Goal: Use online tool/utility: Utilize a website feature to perform a specific function

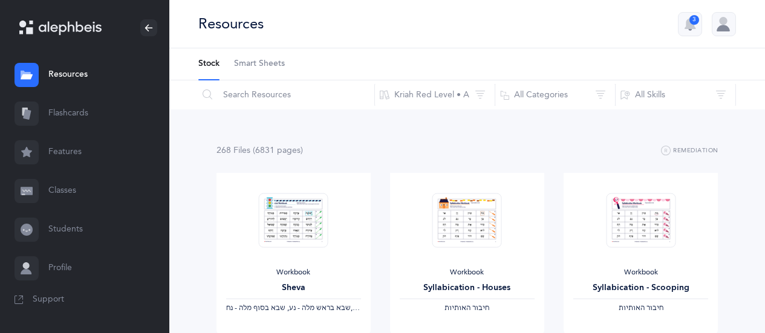
click at [64, 114] on link "Flashcards" at bounding box center [84, 113] width 169 height 39
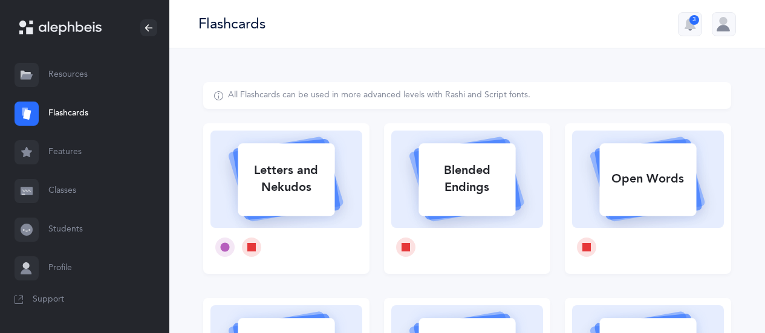
click at [354, 193] on icon at bounding box center [286, 177] width 144 height 101
select select
select select "single"
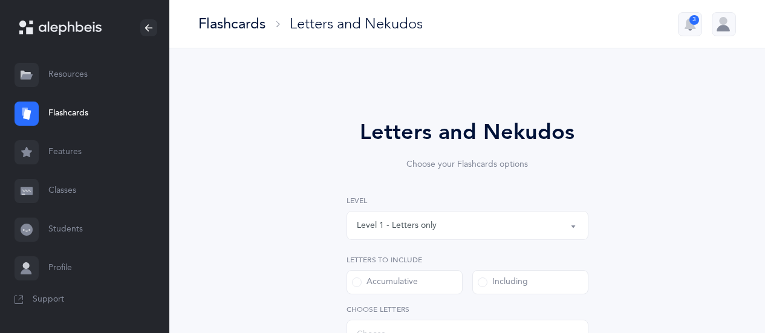
select select "27"
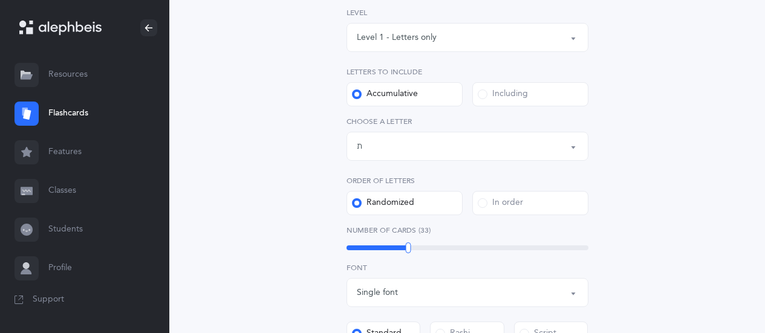
scroll to position [189, 0]
click at [549, 92] on label "Including" at bounding box center [531, 94] width 116 height 24
click at [0, 0] on input "Including" at bounding box center [0, 0] width 0 height 0
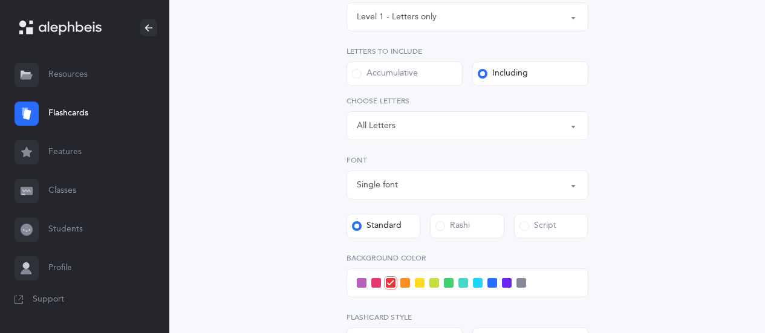
scroll to position [240, 0]
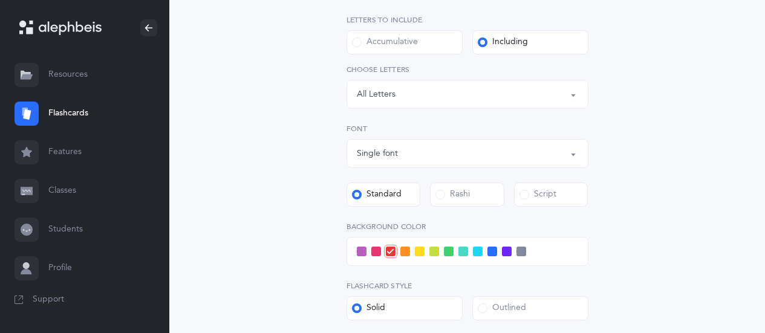
click at [573, 92] on button "Letters: All Letters" at bounding box center [468, 94] width 242 height 29
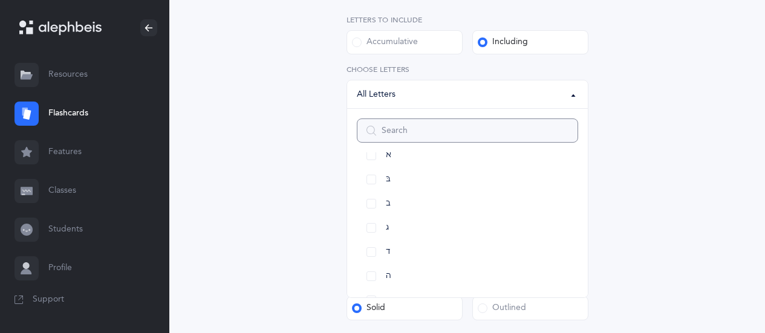
scroll to position [43, 0]
click at [376, 154] on link "א" at bounding box center [467, 155] width 221 height 24
select select "1"
click at [371, 180] on link "בּ" at bounding box center [467, 180] width 221 height 24
click at [372, 203] on link "ב" at bounding box center [467, 204] width 221 height 24
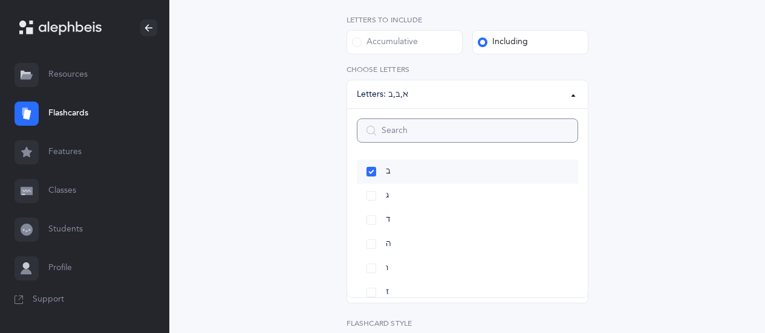
scroll to position [85, 0]
click at [375, 189] on link "ג" at bounding box center [467, 186] width 221 height 24
click at [373, 211] on link "ד" at bounding box center [467, 210] width 221 height 24
click at [369, 174] on link "ה" at bounding box center [467, 175] width 221 height 24
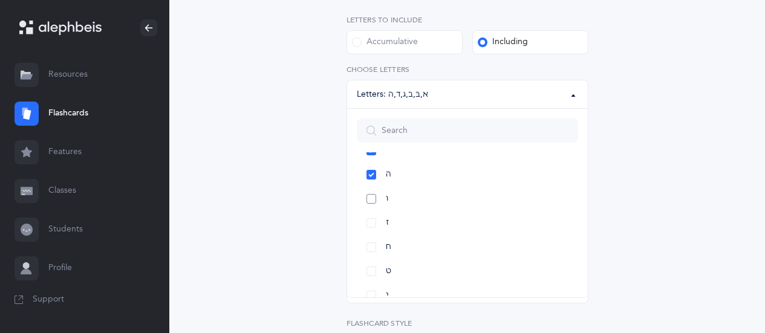
click at [370, 202] on link "ו" at bounding box center [467, 199] width 221 height 24
click at [371, 180] on link "ז" at bounding box center [467, 182] width 221 height 24
click at [373, 206] on link "ח" at bounding box center [467, 206] width 221 height 24
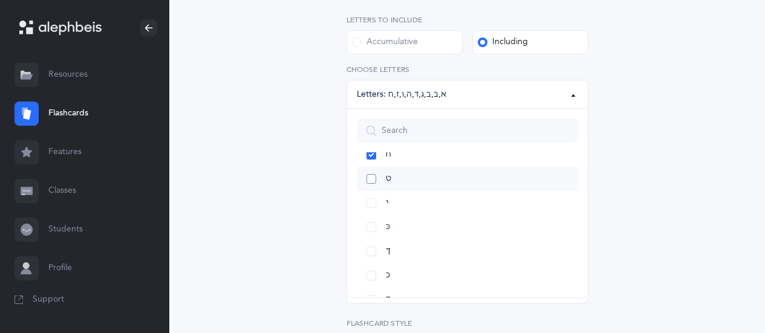
click at [372, 181] on link "ט" at bounding box center [467, 179] width 221 height 24
click at [374, 201] on link "י" at bounding box center [467, 203] width 221 height 24
click at [669, 203] on div "Letters and Nekudos Choose your Flashcards options Level 1 - Letters only Level…" at bounding box center [467, 178] width 528 height 672
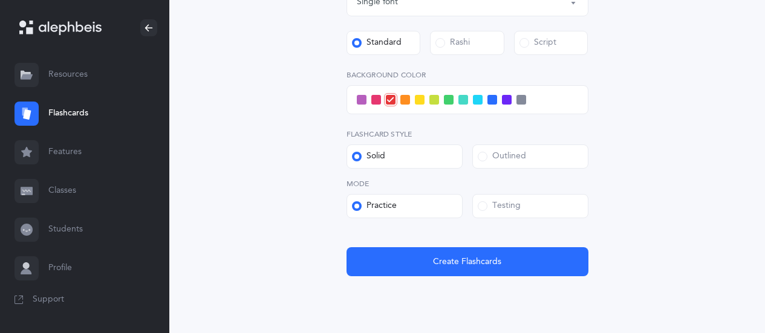
scroll to position [428, 0]
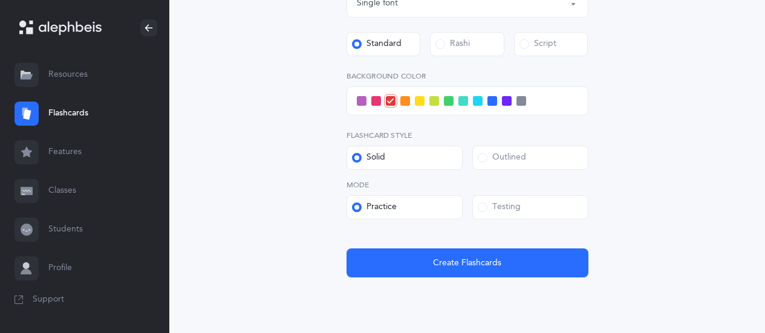
click at [551, 206] on label "Testing" at bounding box center [531, 207] width 116 height 24
click at [0, 0] on input "Testing" at bounding box center [0, 0] width 0 height 0
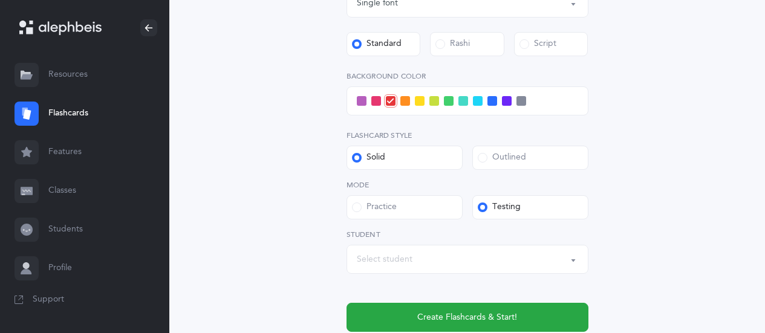
click at [541, 250] on div "Select student" at bounding box center [467, 259] width 221 height 21
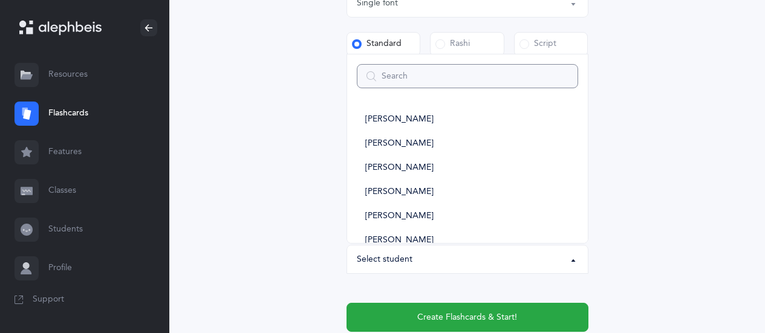
type input "k"
select select
type input "ka"
click at [401, 122] on link "KA Class" at bounding box center [467, 120] width 221 height 24
select select "14638"
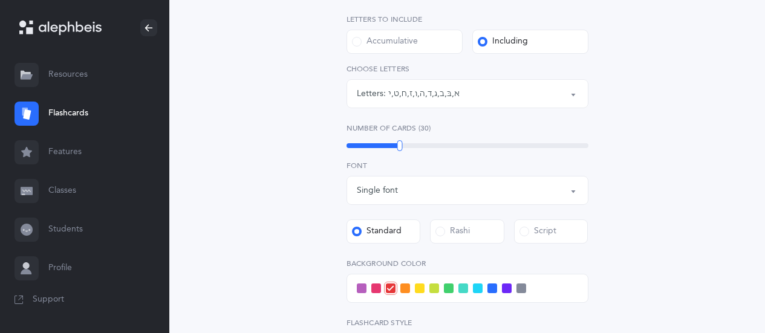
scroll to position [242, 0]
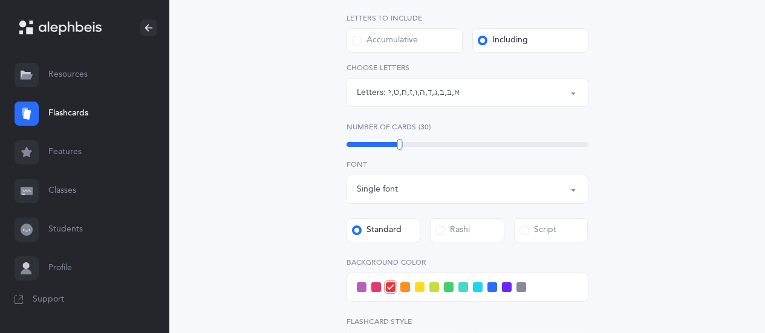
click at [477, 286] on span at bounding box center [478, 288] width 10 height 10
click at [0, 0] on input "checkbox" at bounding box center [0, 0] width 0 height 0
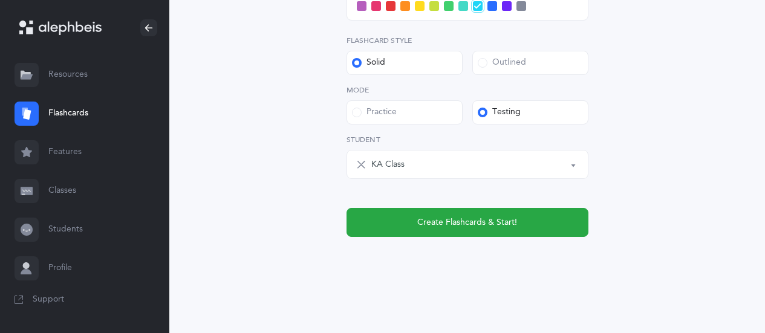
scroll to position [522, 0]
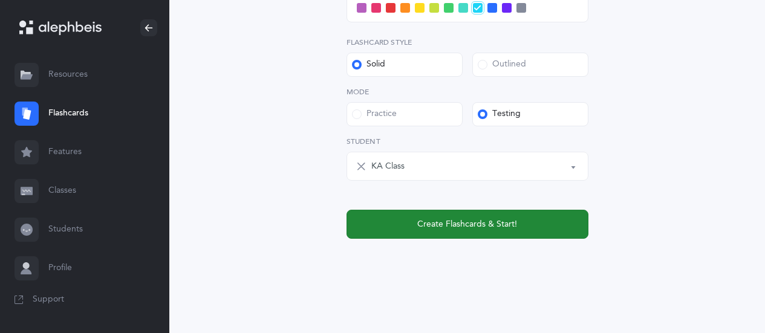
click at [558, 224] on button "Create Flashcards & Start!" at bounding box center [468, 224] width 242 height 29
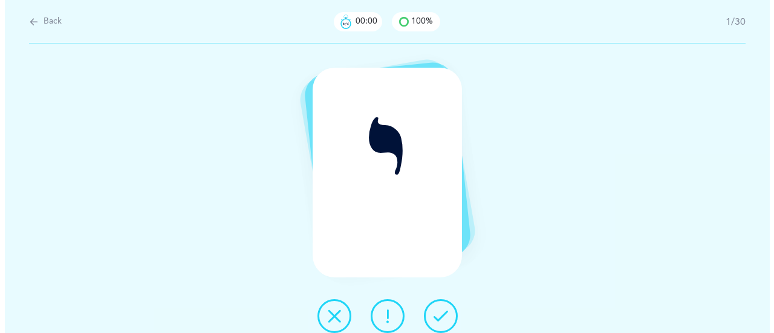
scroll to position [0, 0]
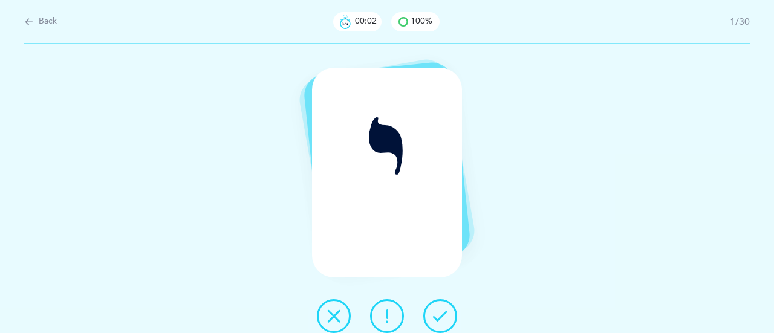
click at [444, 317] on icon at bounding box center [440, 316] width 15 height 15
click at [445, 319] on icon at bounding box center [440, 316] width 15 height 15
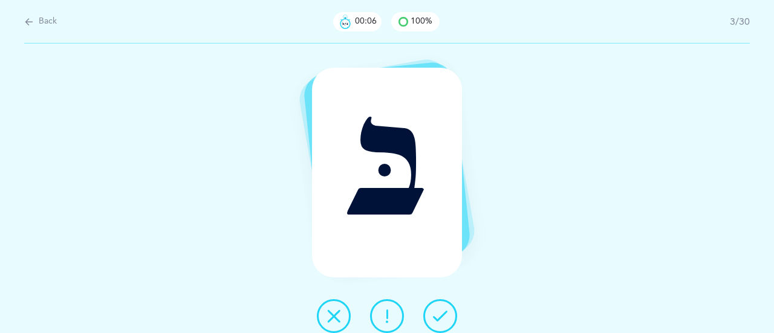
click at [449, 315] on button at bounding box center [441, 316] width 34 height 34
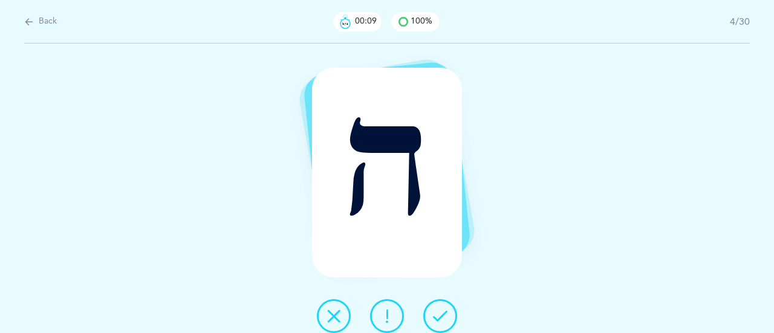
click at [448, 319] on button at bounding box center [441, 316] width 34 height 34
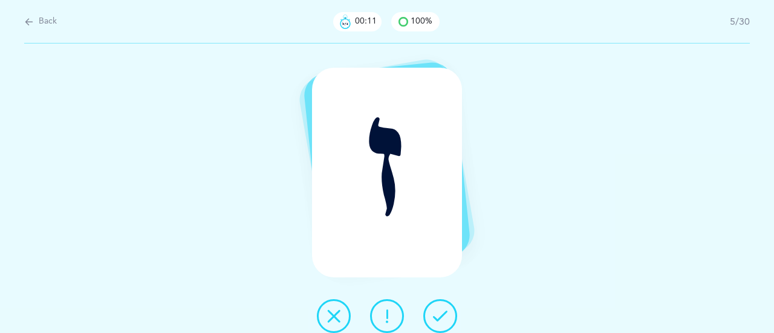
click at [451, 322] on button at bounding box center [441, 316] width 34 height 34
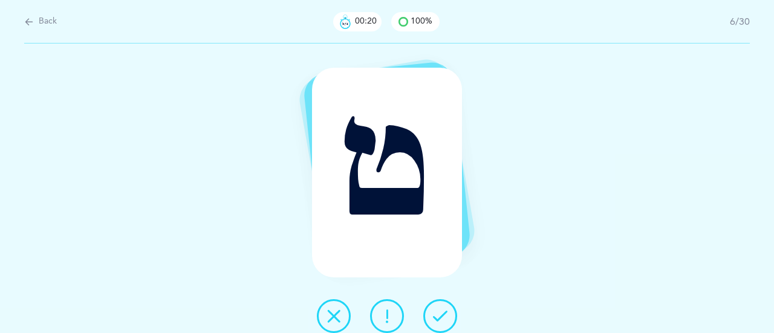
click at [443, 319] on icon at bounding box center [440, 316] width 15 height 15
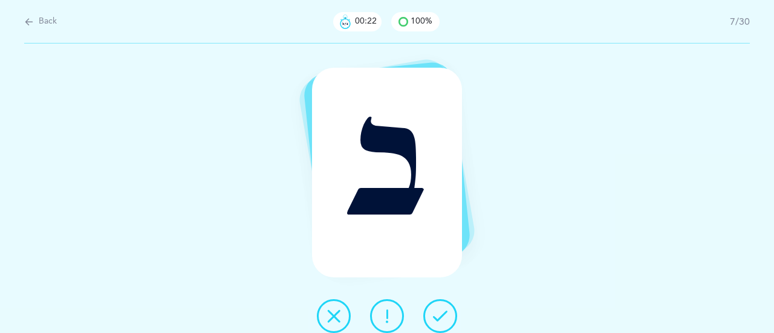
click at [454, 313] on button at bounding box center [441, 316] width 34 height 34
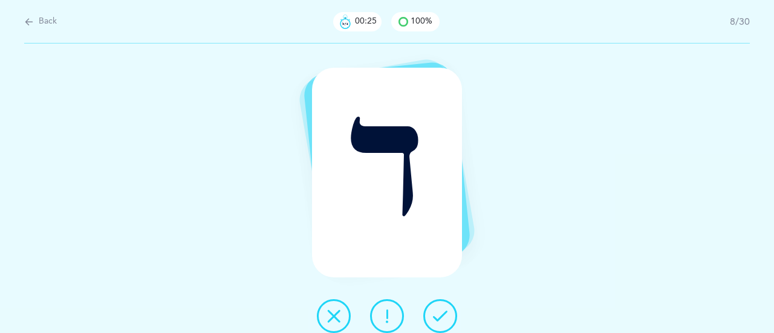
click at [448, 315] on button at bounding box center [441, 316] width 34 height 34
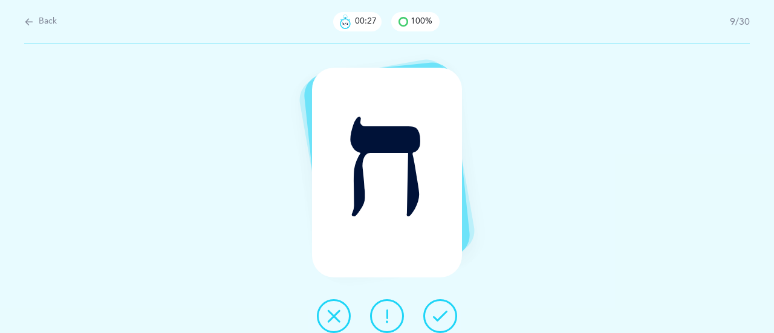
click at [443, 313] on icon at bounding box center [440, 316] width 15 height 15
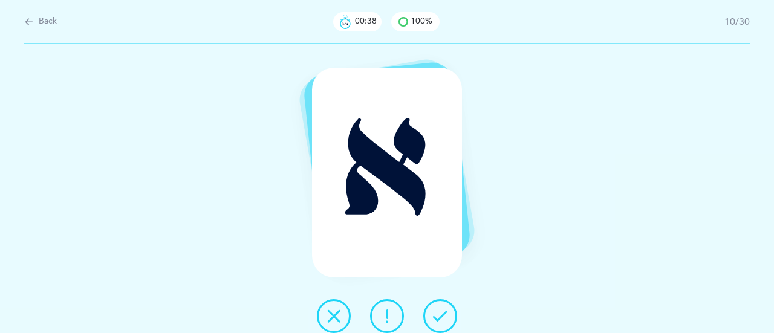
click at [438, 322] on icon at bounding box center [440, 316] width 15 height 15
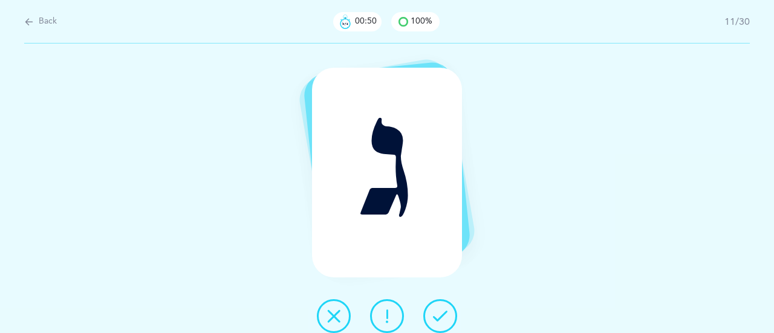
click at [440, 318] on icon at bounding box center [440, 316] width 15 height 15
click at [445, 316] on icon at bounding box center [440, 316] width 15 height 15
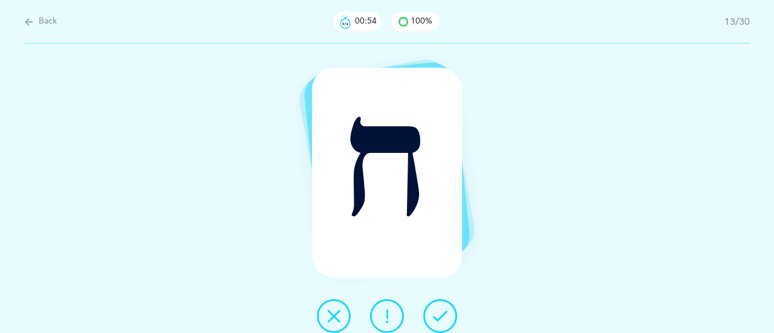
click at [439, 313] on icon at bounding box center [440, 316] width 15 height 15
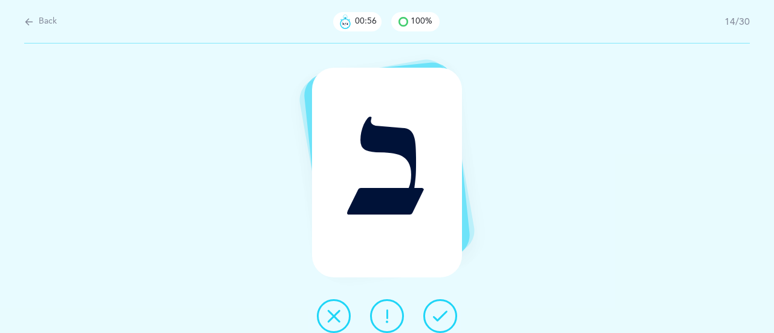
click at [447, 317] on icon at bounding box center [440, 316] width 15 height 15
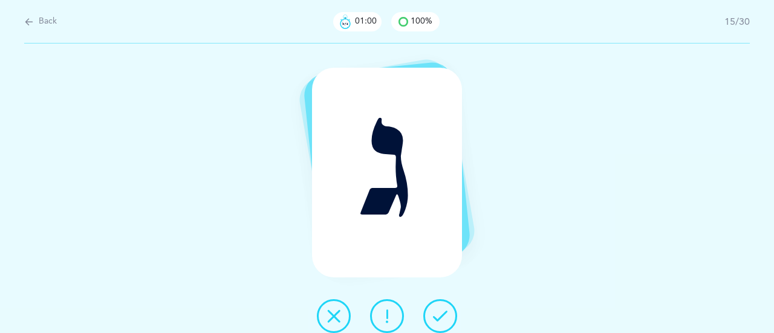
click at [447, 322] on icon at bounding box center [440, 316] width 15 height 15
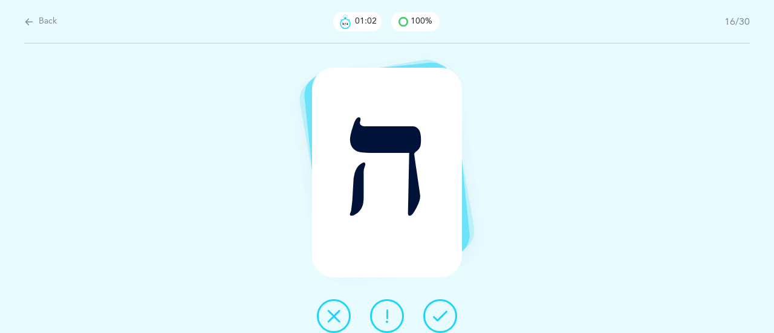
click at [443, 321] on icon at bounding box center [440, 316] width 15 height 15
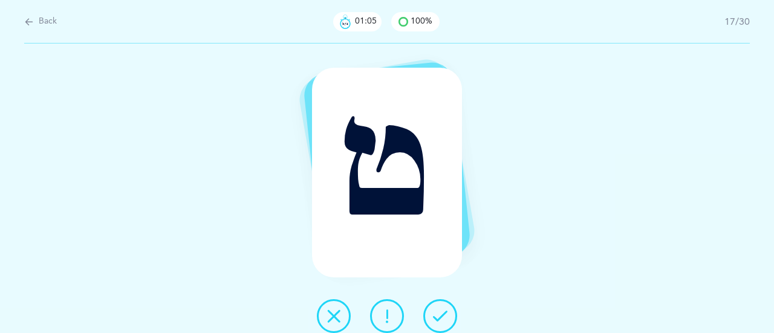
click at [441, 317] on icon at bounding box center [440, 316] width 15 height 15
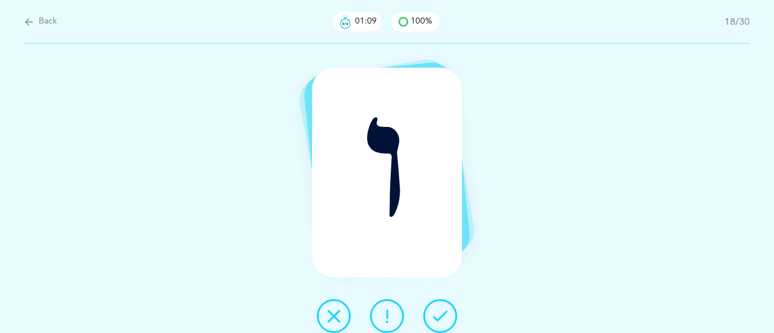
click at [452, 317] on button at bounding box center [441, 316] width 34 height 34
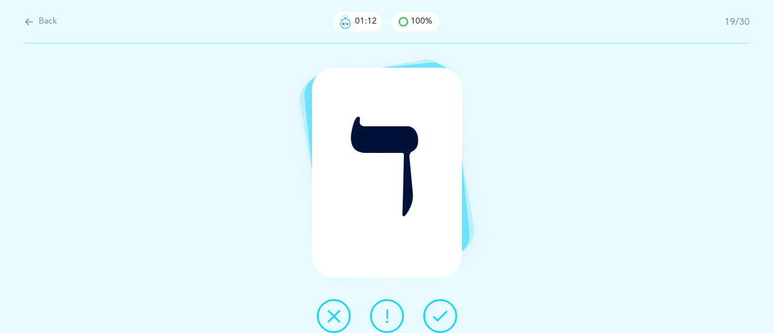
click at [446, 314] on icon at bounding box center [440, 316] width 15 height 15
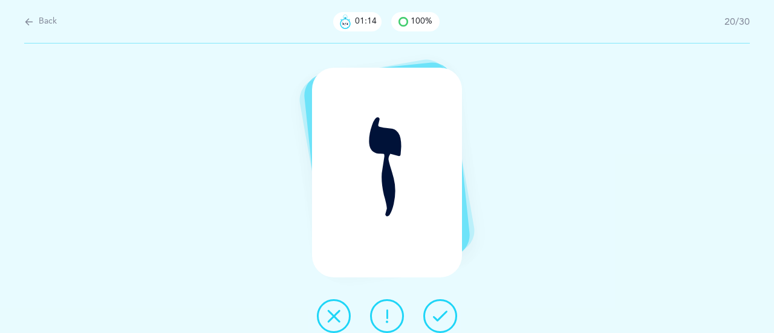
click at [452, 321] on button at bounding box center [441, 316] width 34 height 34
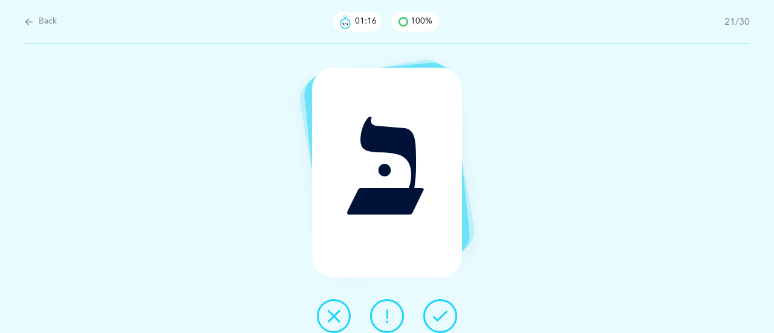
click at [450, 315] on button at bounding box center [441, 316] width 34 height 34
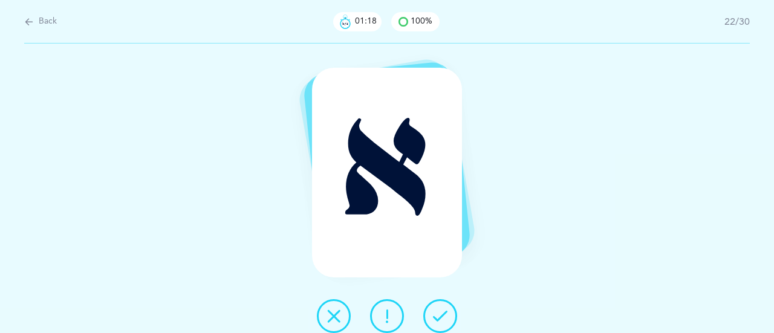
click at [451, 311] on button at bounding box center [441, 316] width 34 height 34
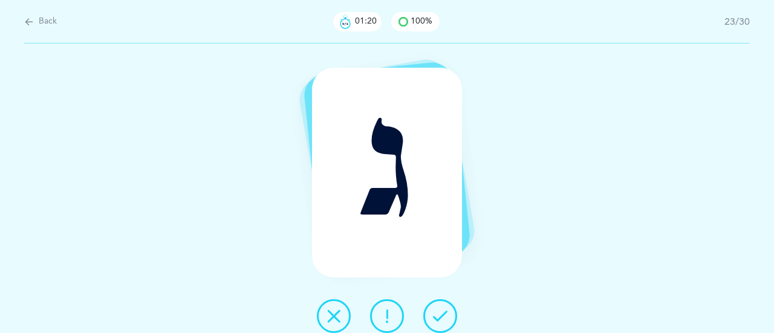
click at [449, 315] on button at bounding box center [441, 316] width 34 height 34
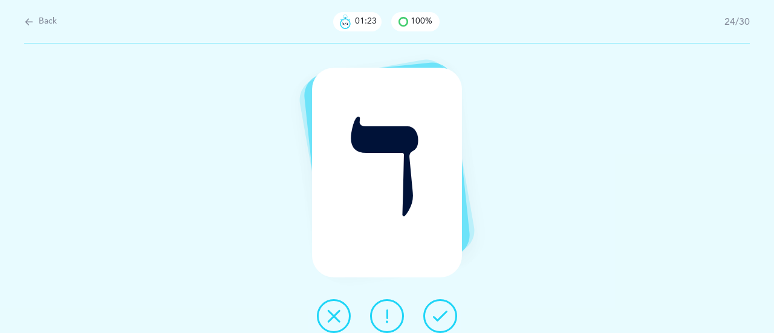
click at [448, 312] on button at bounding box center [441, 316] width 34 height 34
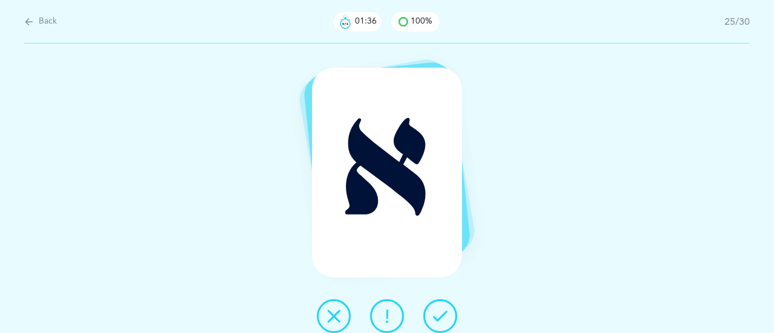
click at [443, 315] on icon at bounding box center [440, 316] width 15 height 15
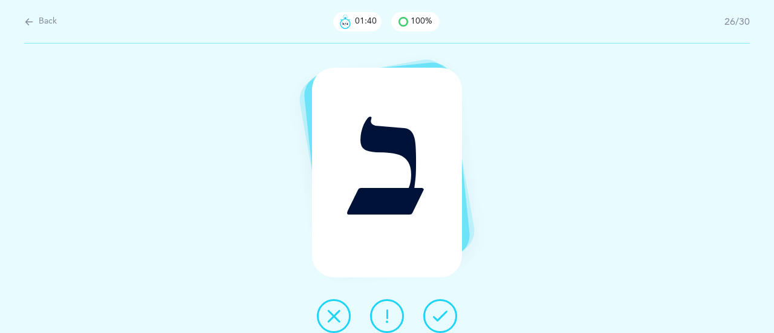
click at [449, 308] on button at bounding box center [441, 316] width 34 height 34
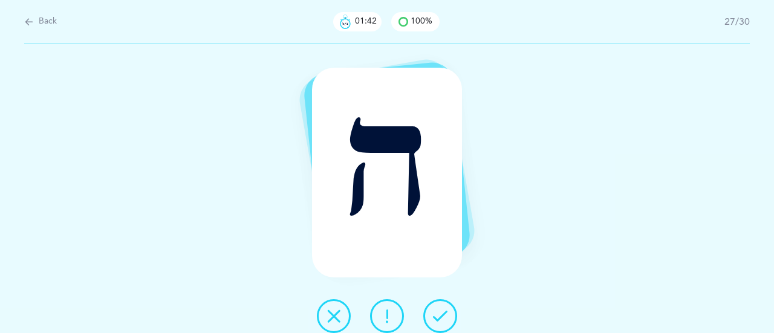
click at [443, 310] on icon at bounding box center [440, 316] width 15 height 15
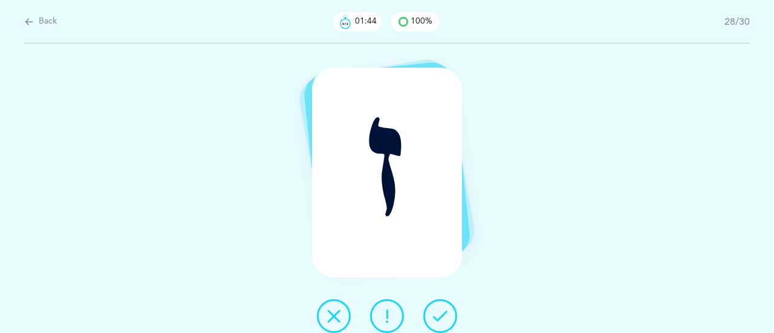
click at [450, 309] on button at bounding box center [441, 316] width 34 height 34
click at [448, 315] on button at bounding box center [441, 316] width 34 height 34
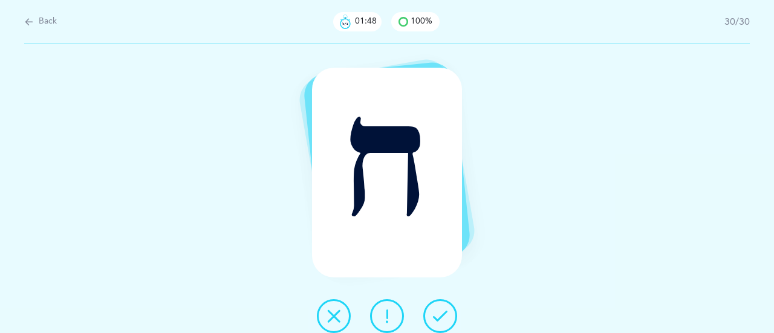
click at [444, 319] on icon at bounding box center [440, 316] width 15 height 15
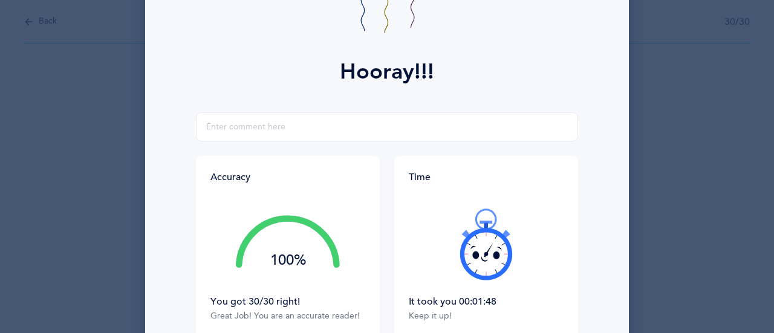
scroll to position [126, 0]
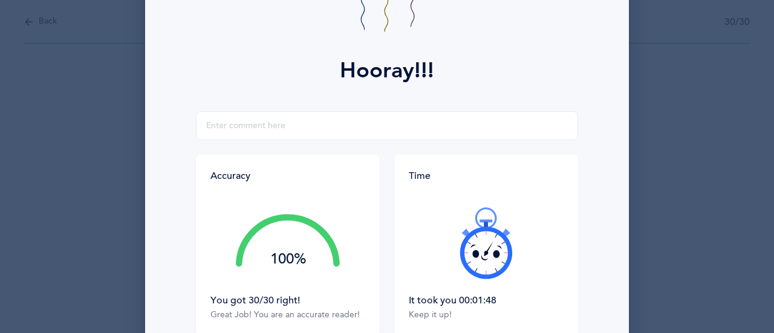
click at [481, 261] on icon at bounding box center [486, 243] width 73 height 73
click at [491, 260] on icon at bounding box center [486, 243] width 73 height 73
click at [488, 265] on icon at bounding box center [486, 243] width 73 height 73
click at [486, 268] on icon at bounding box center [486, 243] width 73 height 73
click at [492, 264] on icon at bounding box center [486, 243] width 73 height 73
